Goal: Information Seeking & Learning: Learn about a topic

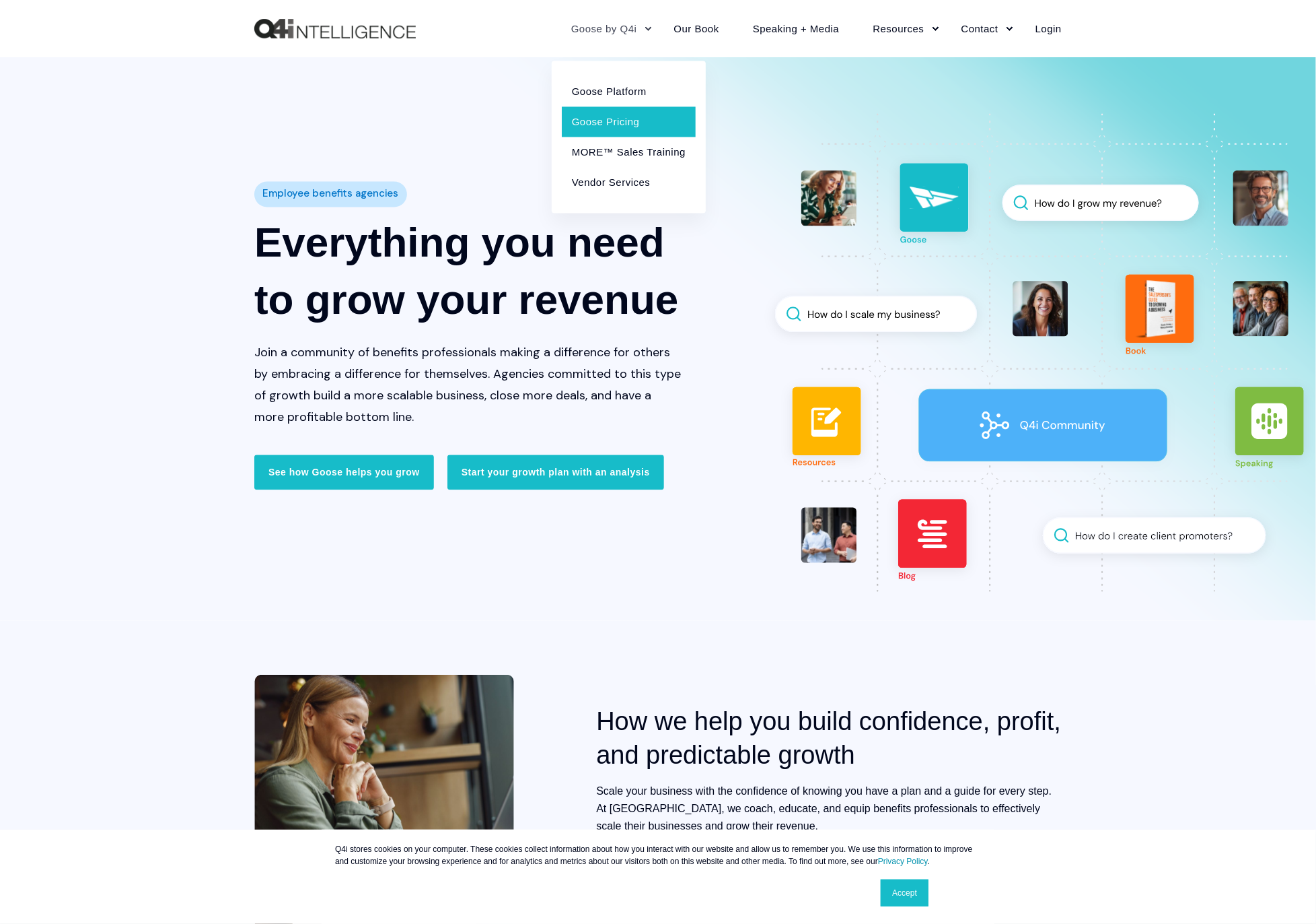
click at [619, 124] on link "Goose Pricing" at bounding box center [629, 121] width 134 height 31
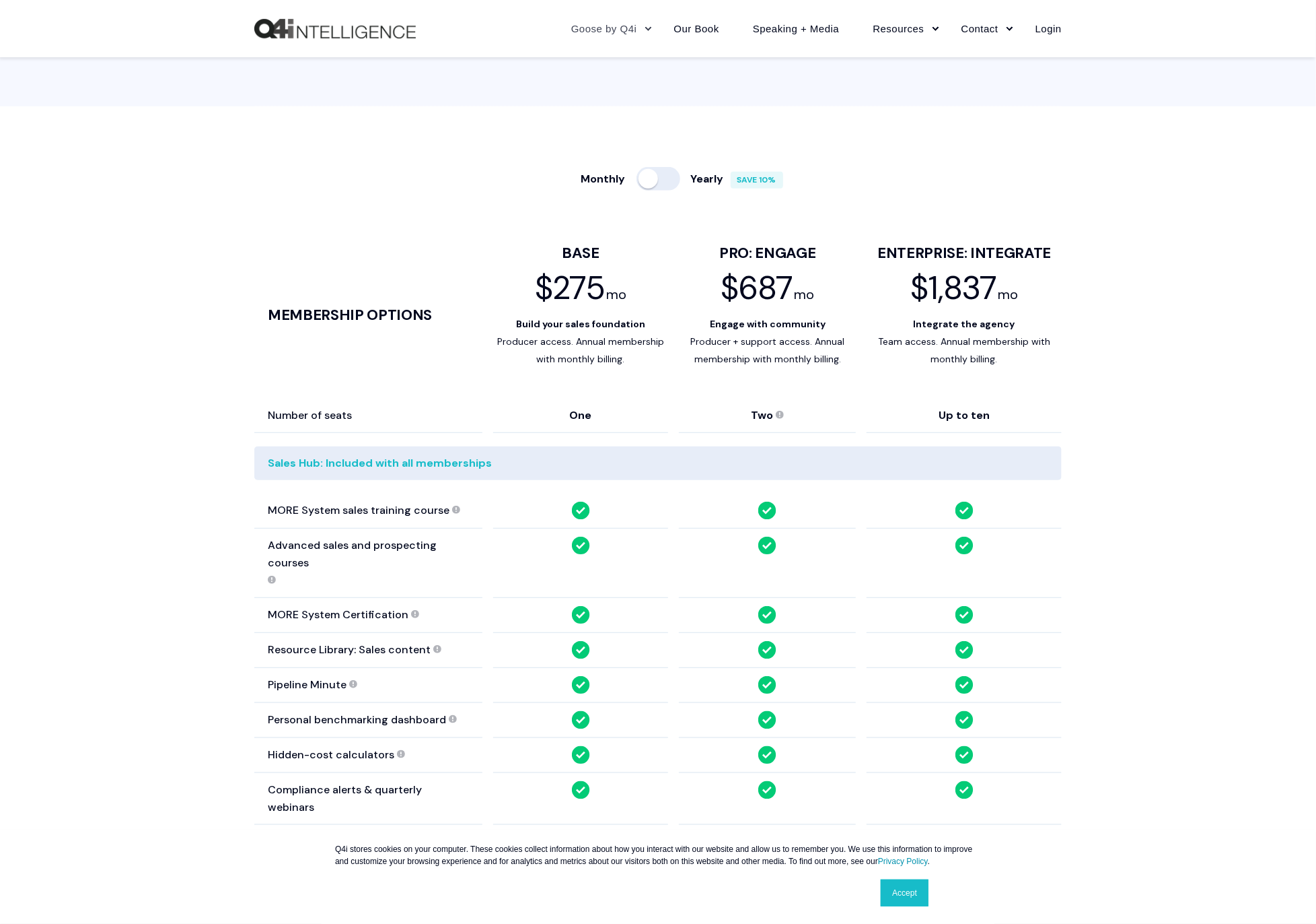
scroll to position [659, 0]
click at [674, 179] on div at bounding box center [658, 177] width 44 height 24
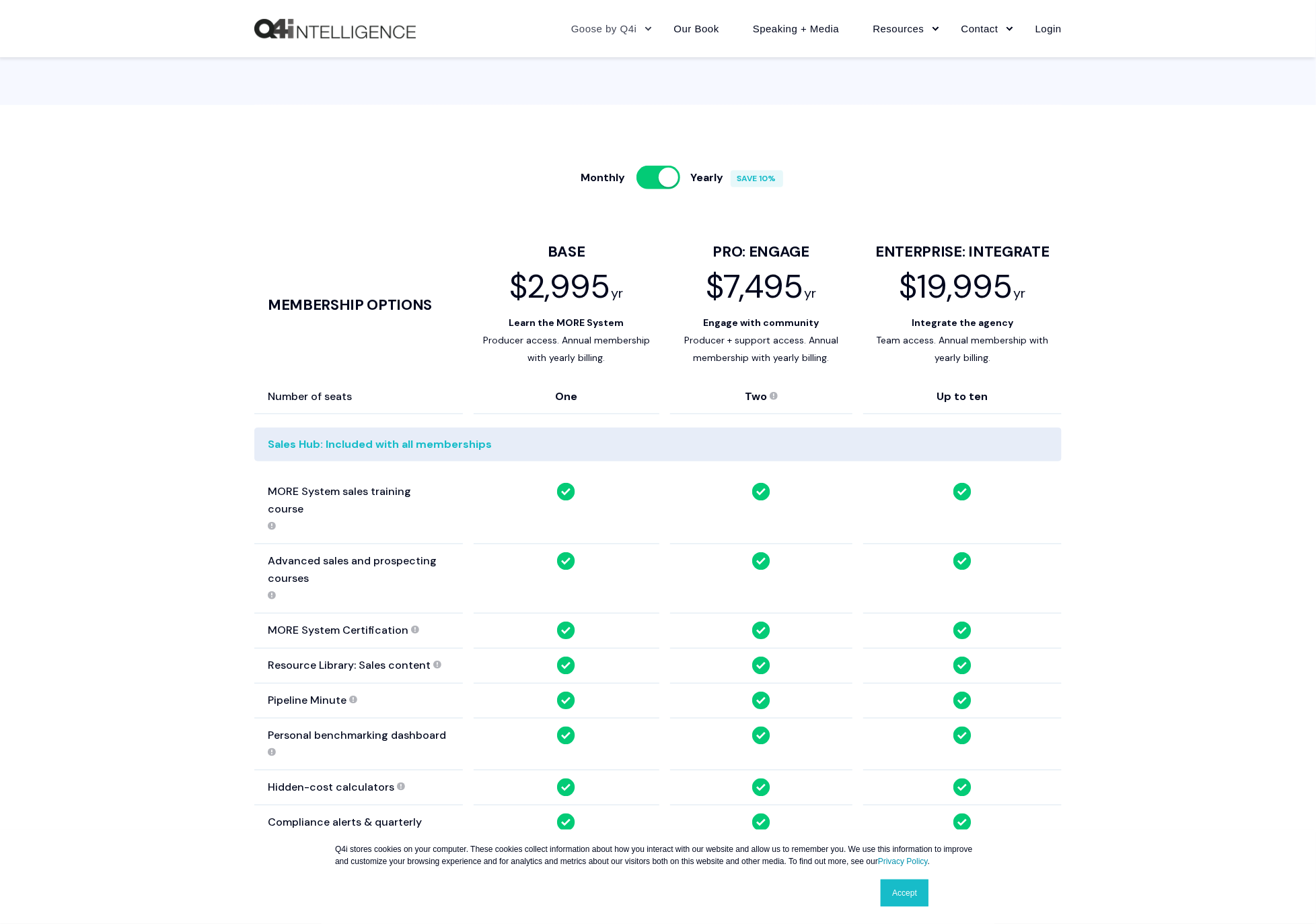
click at [651, 181] on div at bounding box center [658, 177] width 44 height 24
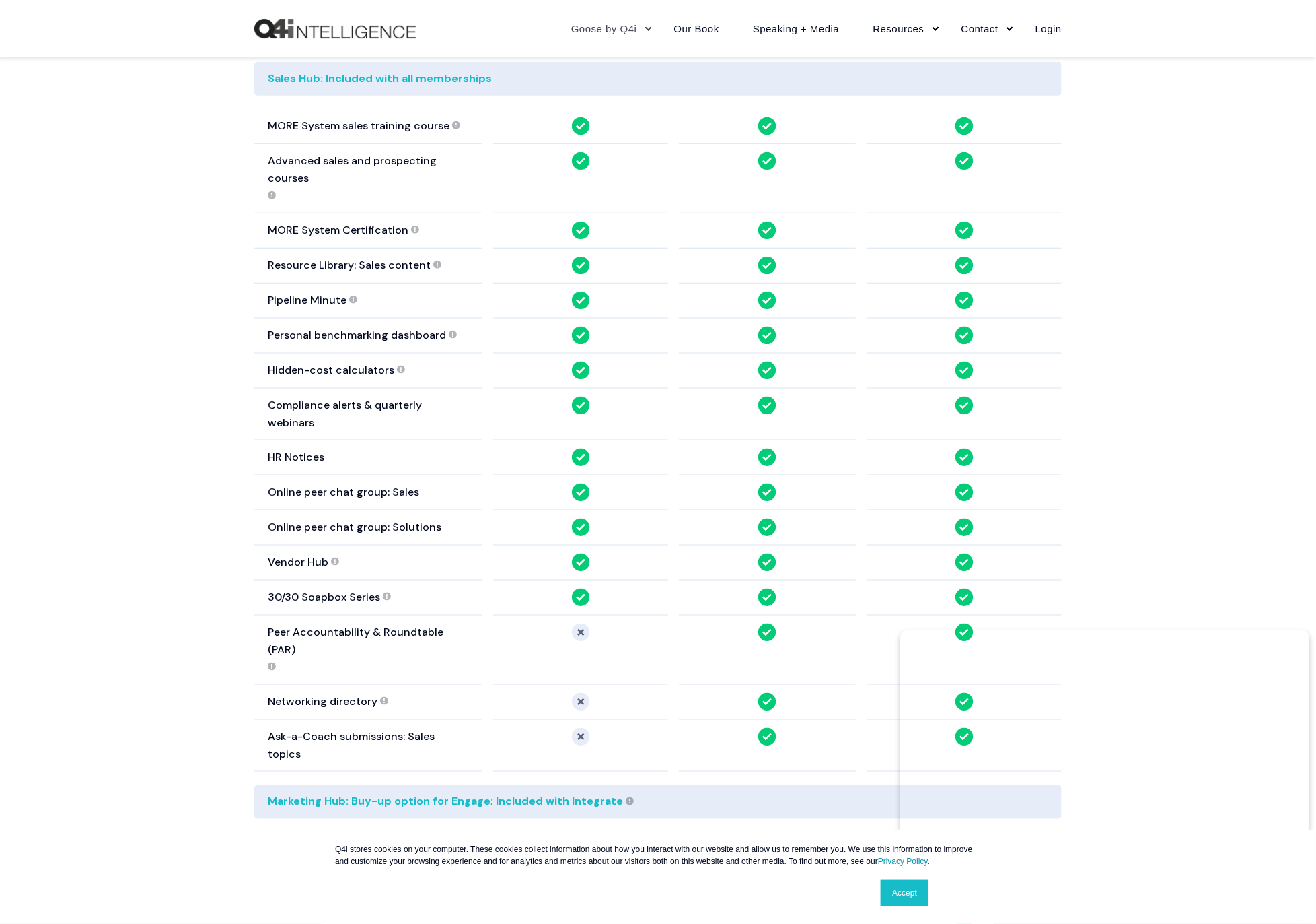
scroll to position [0, 0]
